Goal: Information Seeking & Learning: Learn about a topic

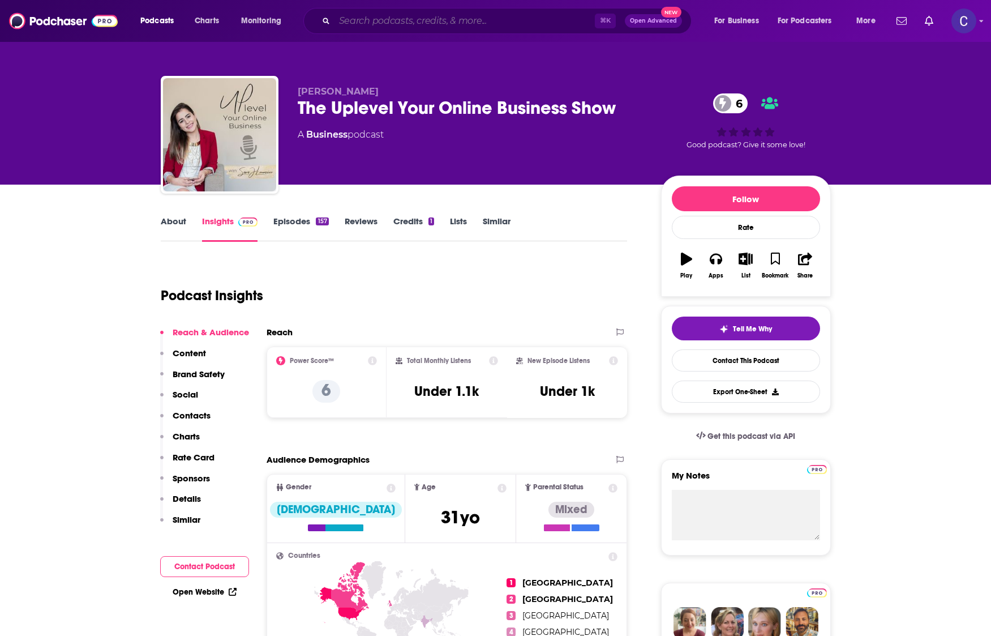
click at [386, 22] on input "Search podcasts, credits, & more..." at bounding box center [465, 21] width 260 height 18
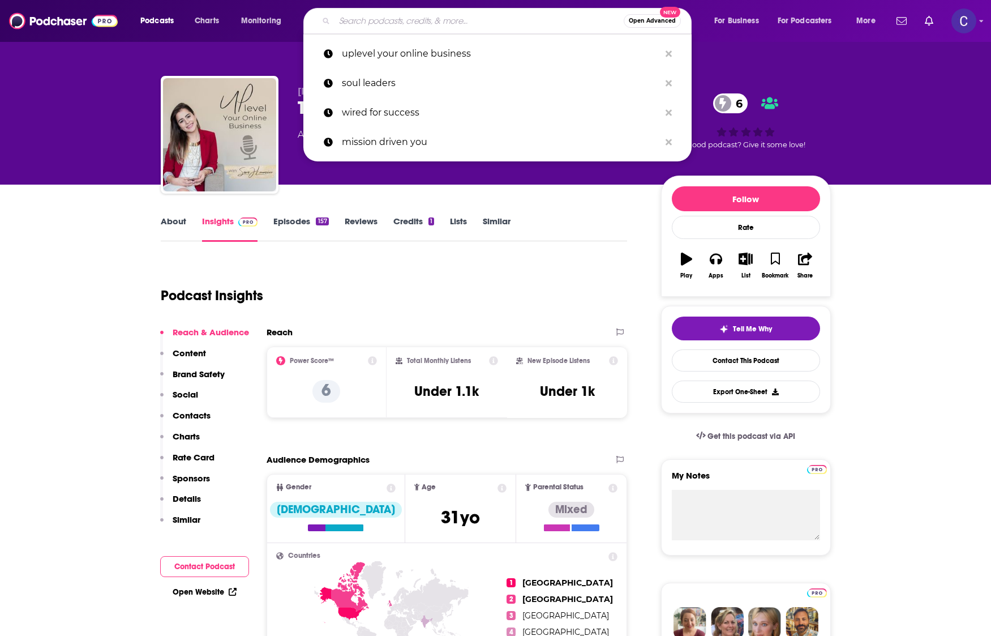
scroll to position [3, 0]
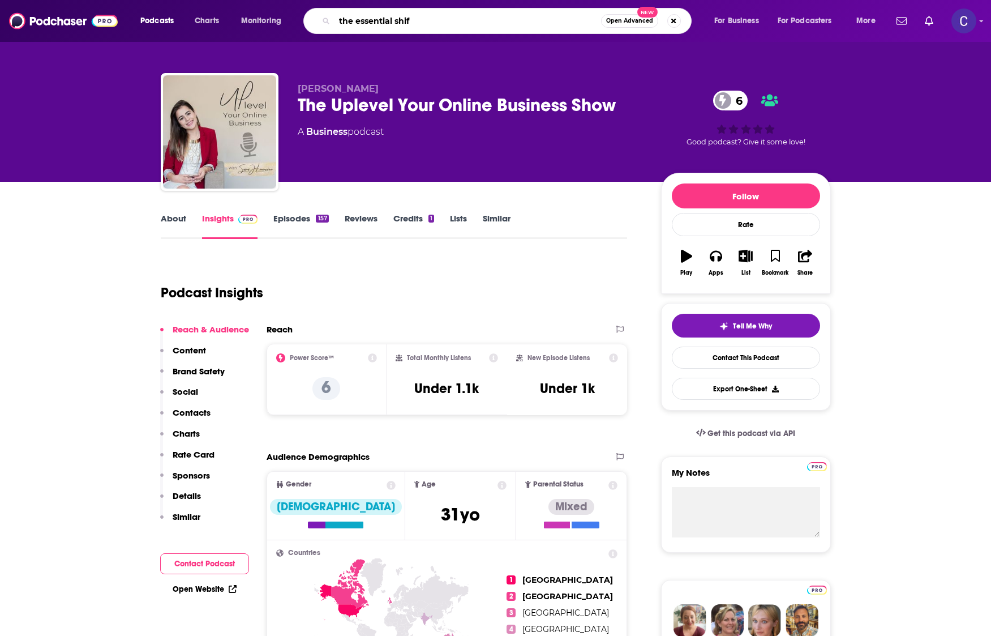
type input "the essential shift"
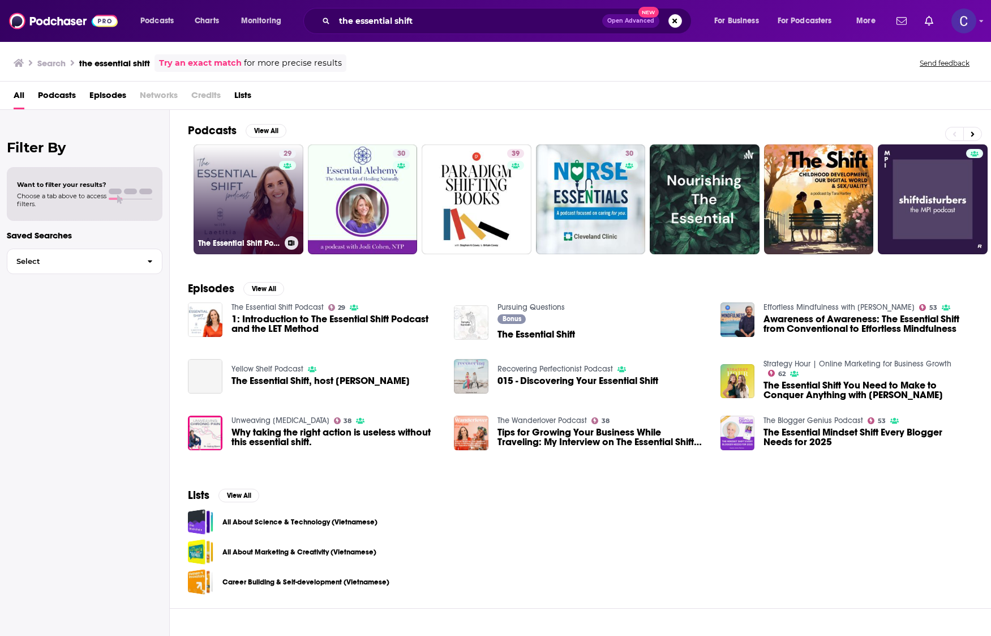
click at [275, 194] on link "29 The Essential Shift Podcast" at bounding box center [249, 199] width 110 height 110
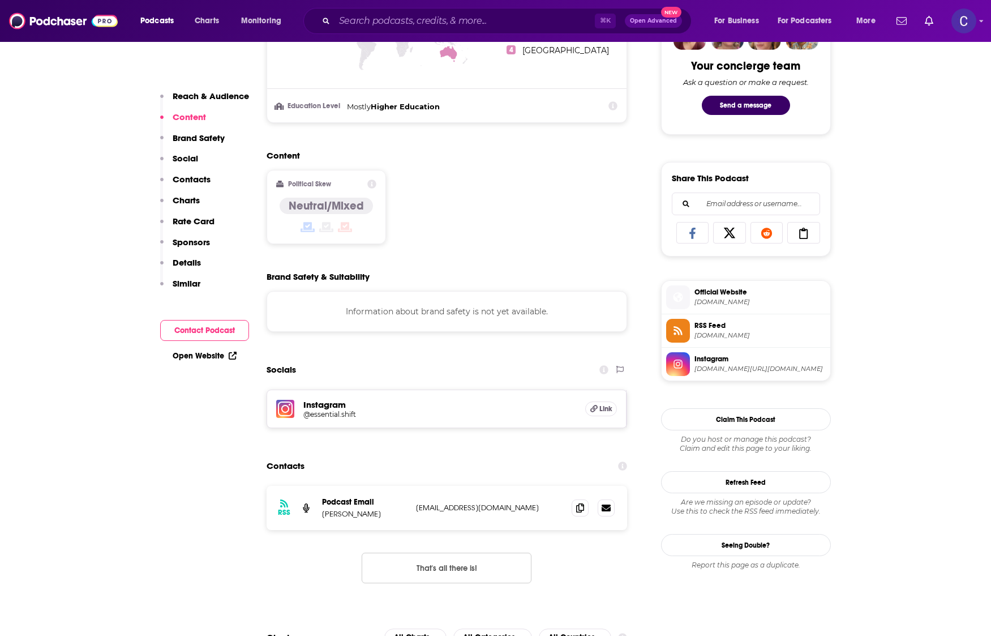
scroll to position [632, 0]
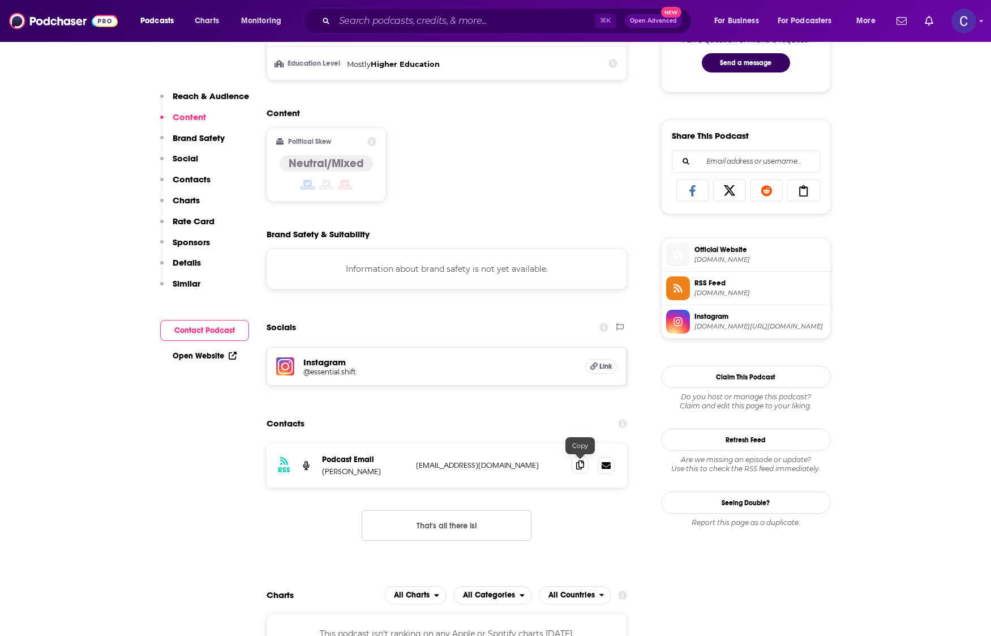
click at [585, 465] on span at bounding box center [580, 464] width 17 height 17
